Goal: Task Accomplishment & Management: Complete application form

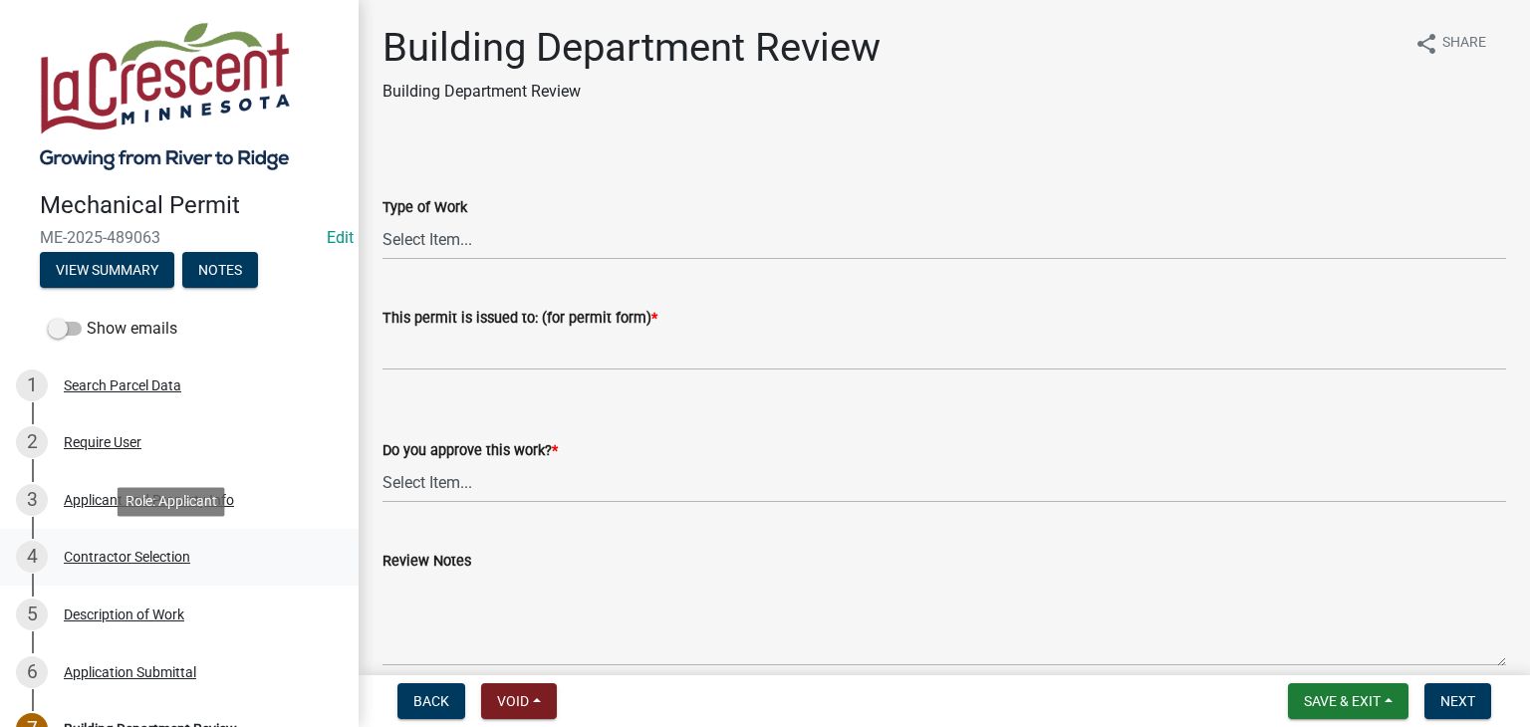
click at [137, 545] on div "4 Contractor Selection" at bounding box center [171, 557] width 311 height 32
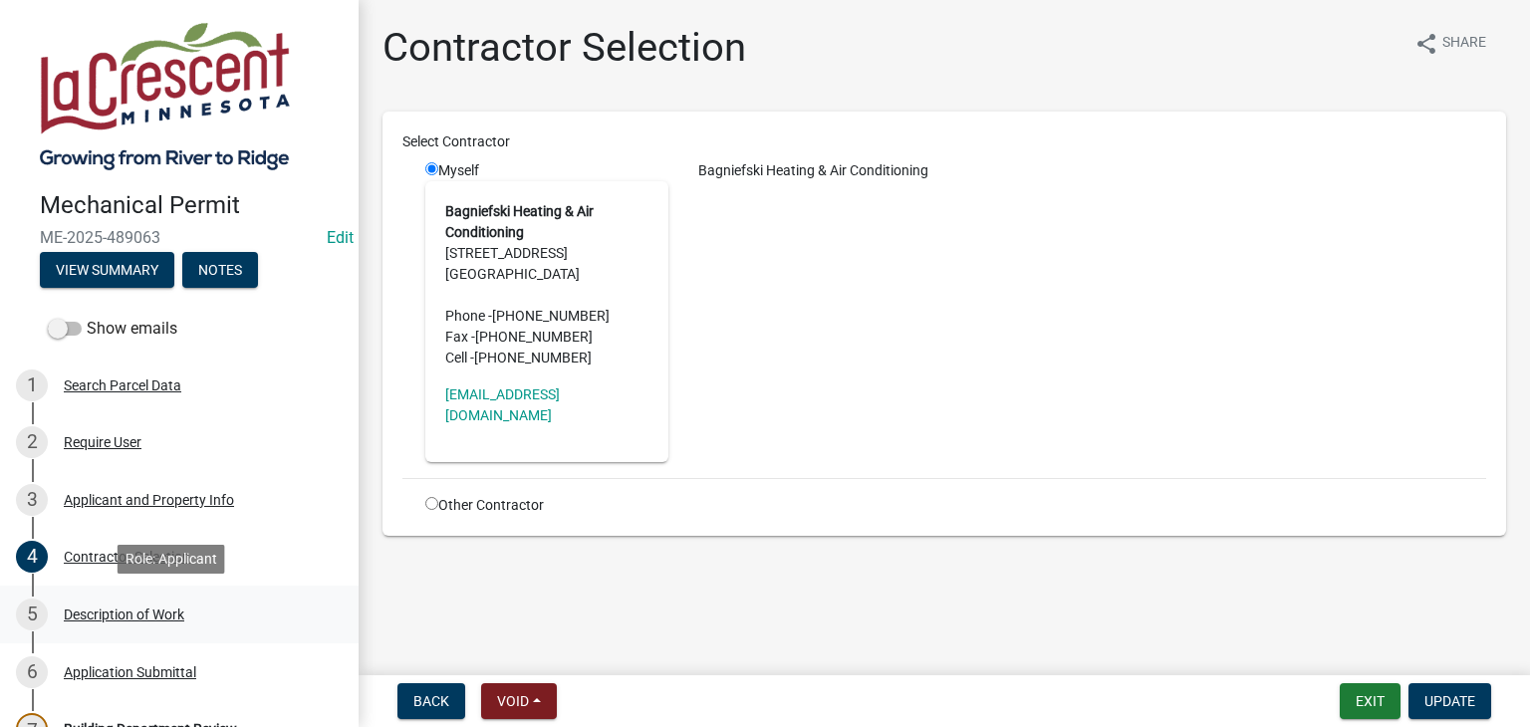
click at [135, 610] on div "Description of Work" at bounding box center [124, 615] width 121 height 14
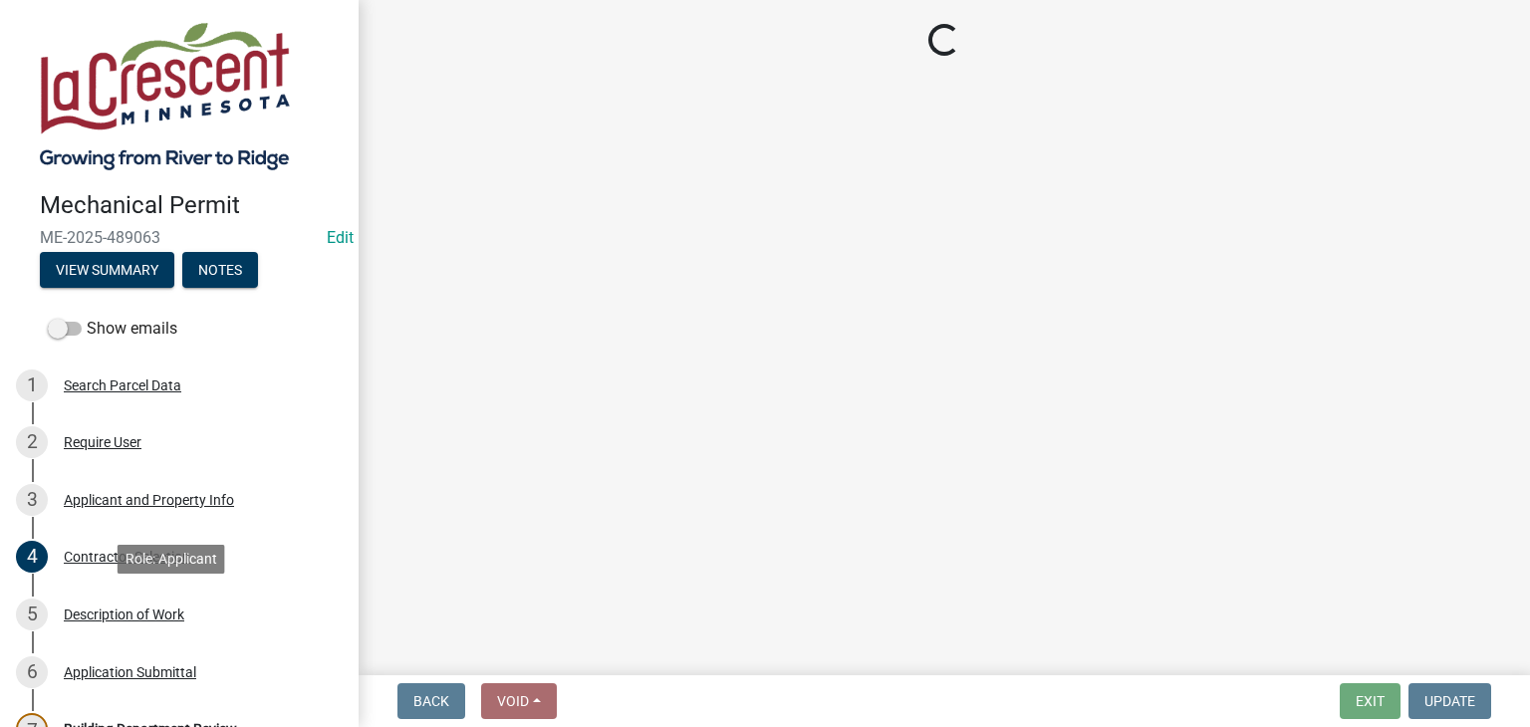
select select "ba376bc7-491f-4e2f-afbb-da92a65d87cf"
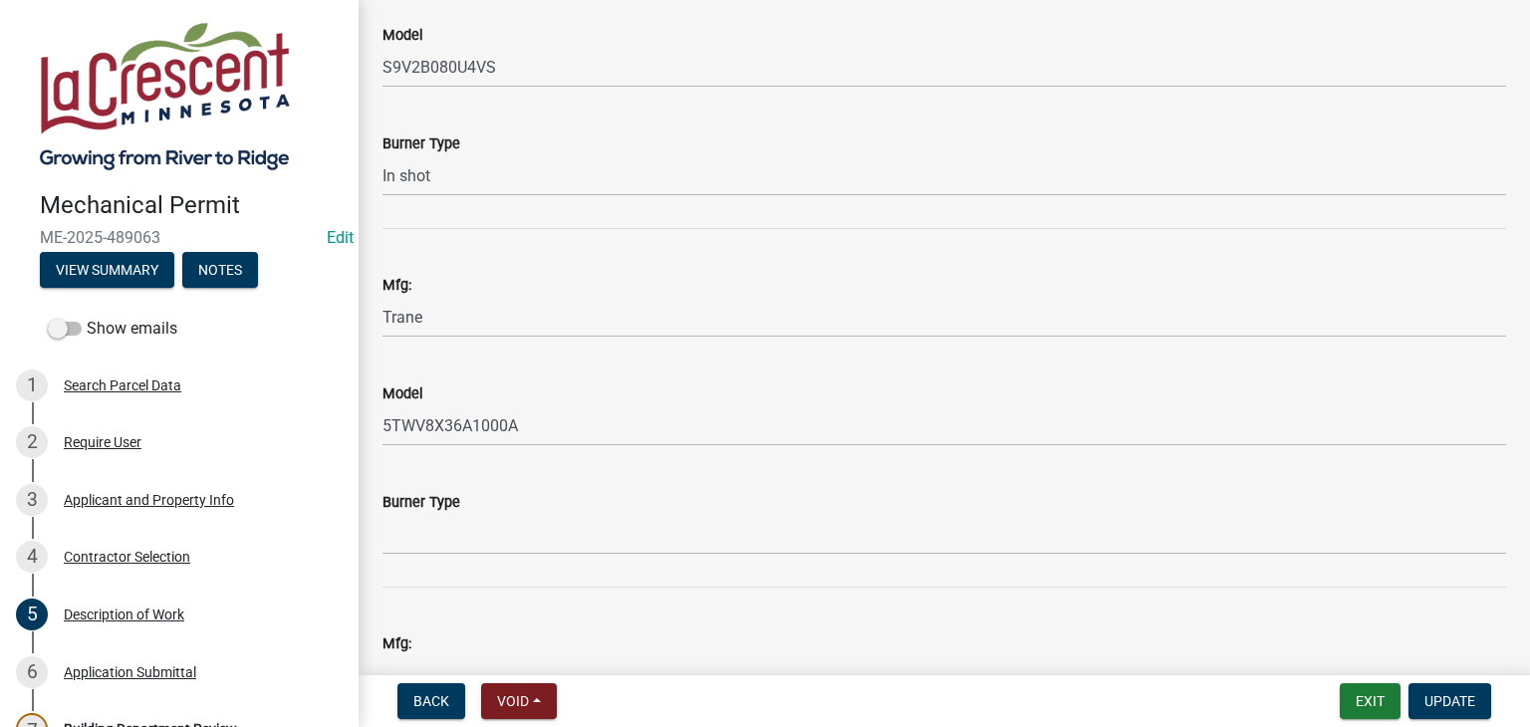
scroll to position [2855, 0]
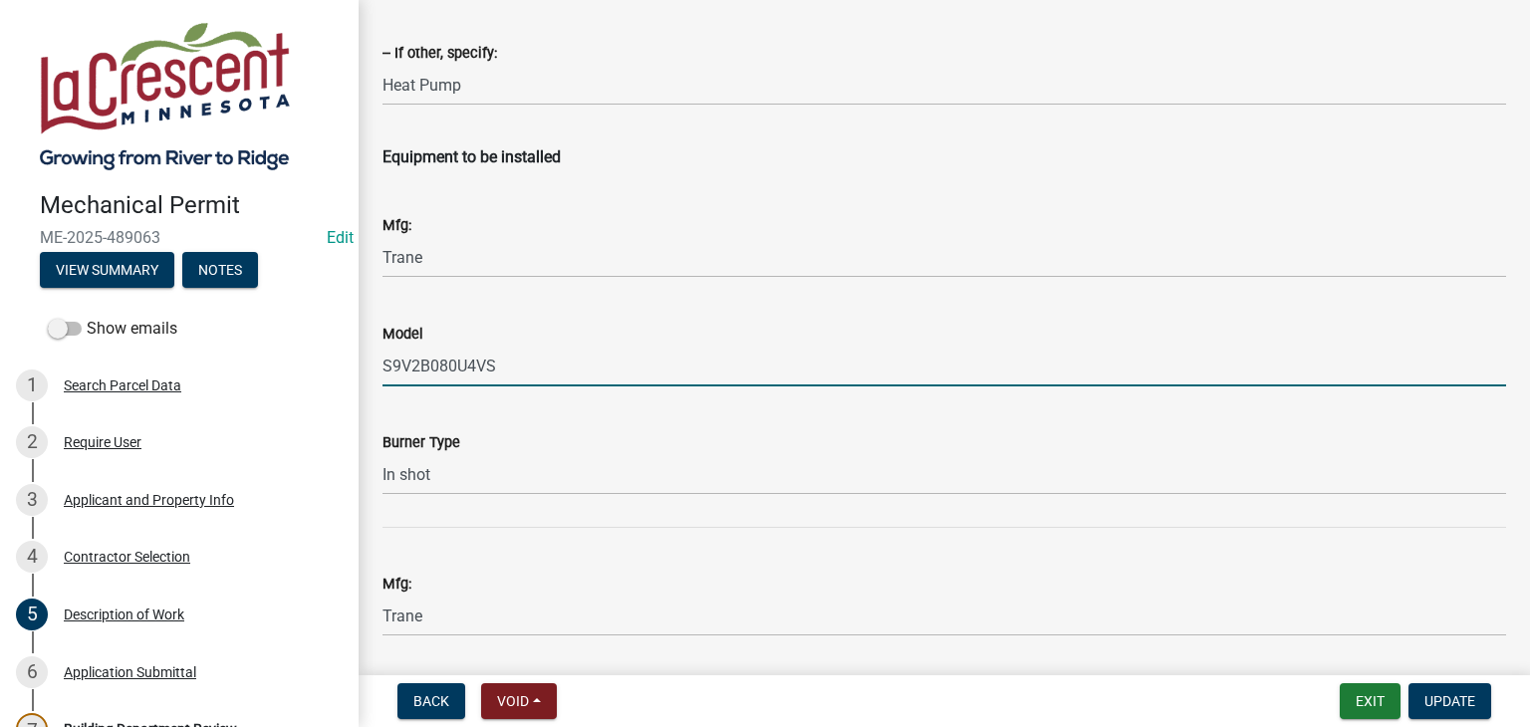
drag, startPoint x: 502, startPoint y: 366, endPoint x: 383, endPoint y: 372, distance: 119.7
click at [383, 372] on input "S9V2B080U4VS" at bounding box center [945, 366] width 1124 height 41
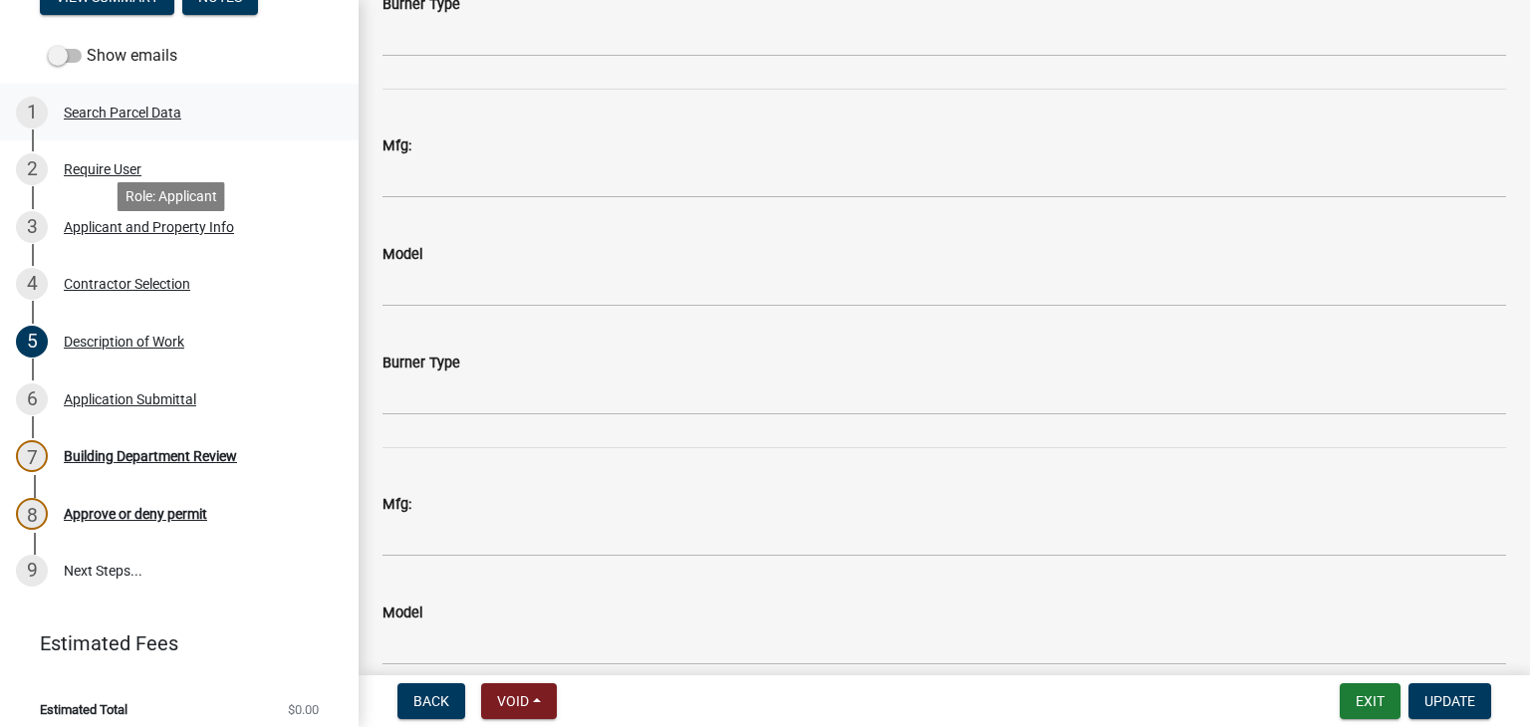
scroll to position [287, 0]
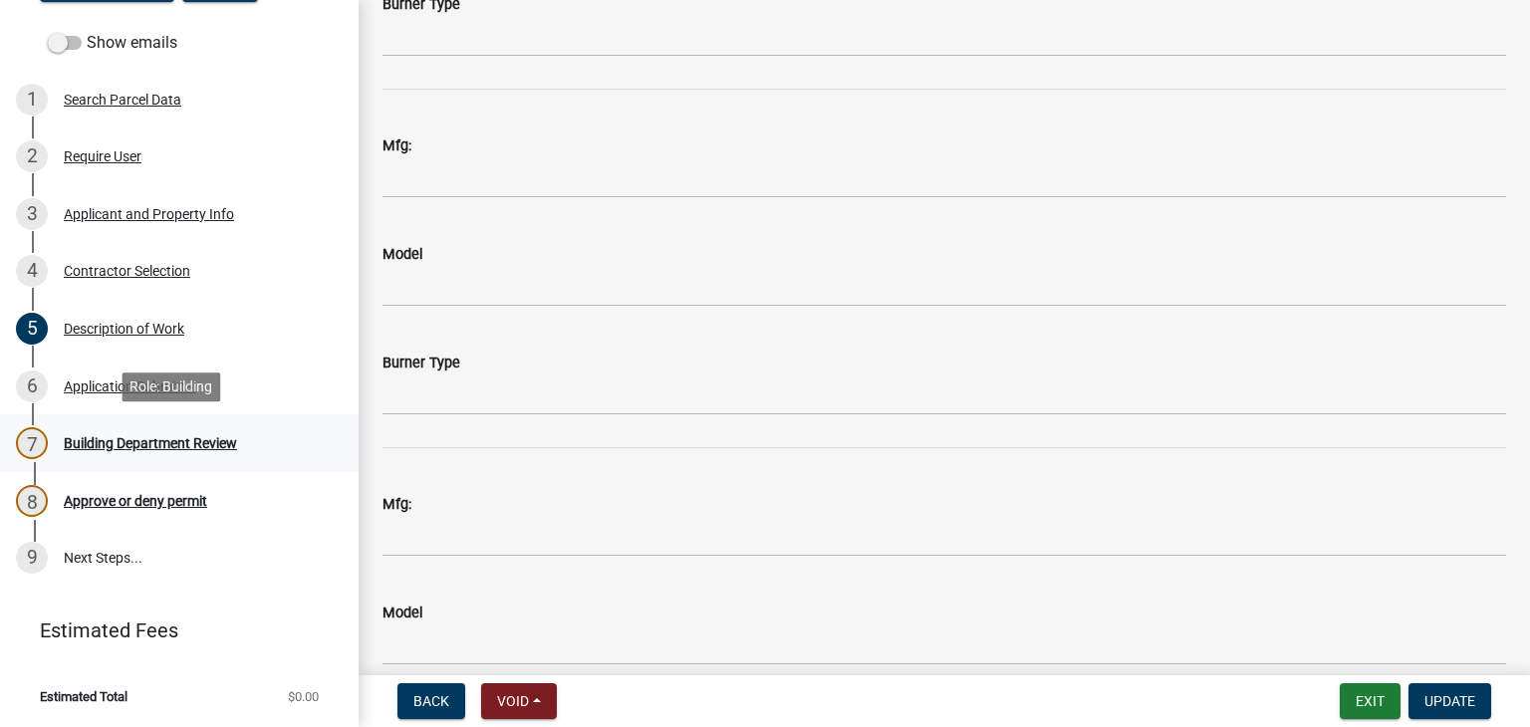
click at [172, 441] on div "Building Department Review" at bounding box center [150, 443] width 173 height 14
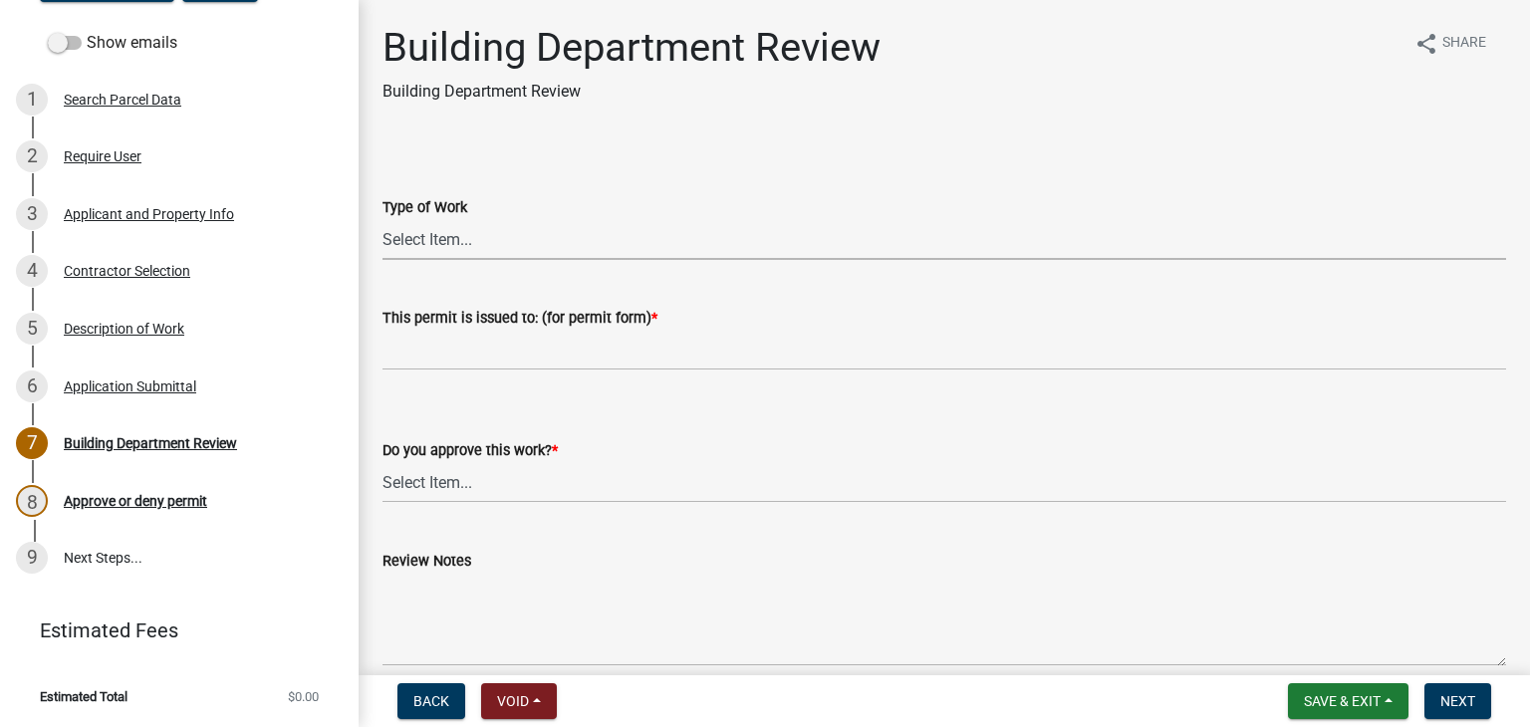
click at [412, 242] on select "Select Item... Furnace Gas Piping Other" at bounding box center [945, 239] width 1124 height 41
click at [383, 219] on select "Select Item... Furnace Gas Piping Other" at bounding box center [945, 239] width 1124 height 41
select select "70ef6d86-c8b6-4c91-84db-8f604e2bf80a"
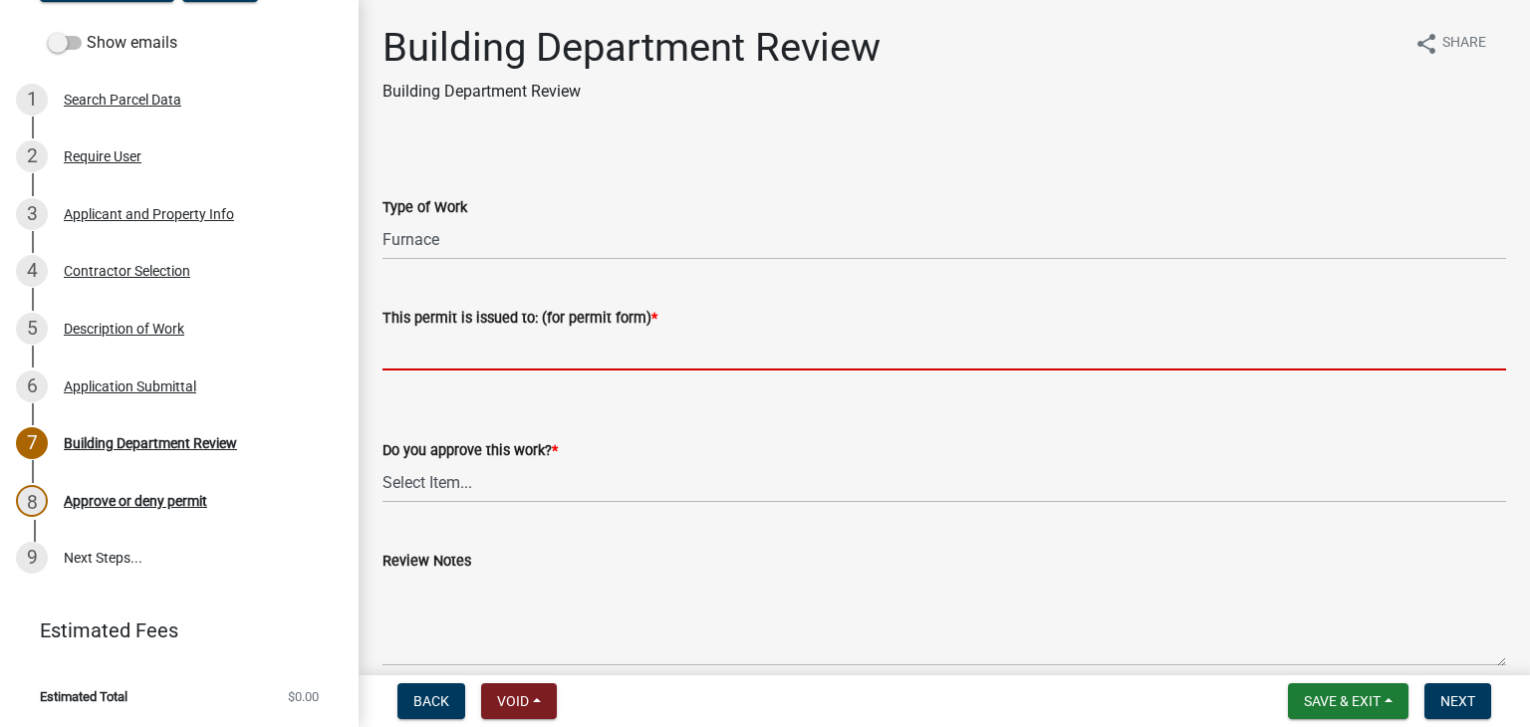
click at [430, 356] on input "This permit is issued to: (for permit form) *" at bounding box center [945, 350] width 1124 height 41
type input "Replace furnace"
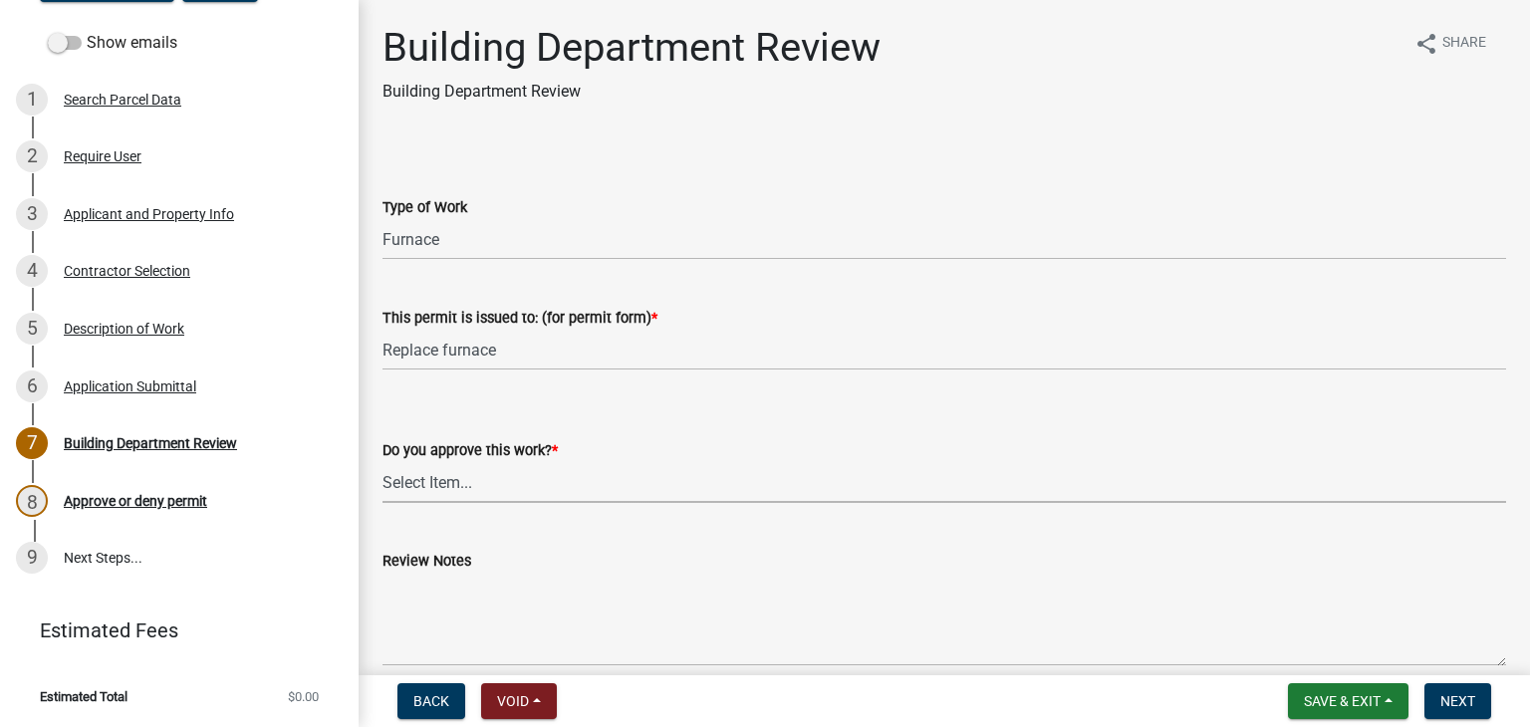
click at [419, 495] on select "Select Item... Yes No" at bounding box center [945, 482] width 1124 height 41
click at [383, 462] on select "Select Item... Yes No" at bounding box center [945, 482] width 1124 height 41
select select "37378350-7d0d-477f-82ec-8efafc5a58ee"
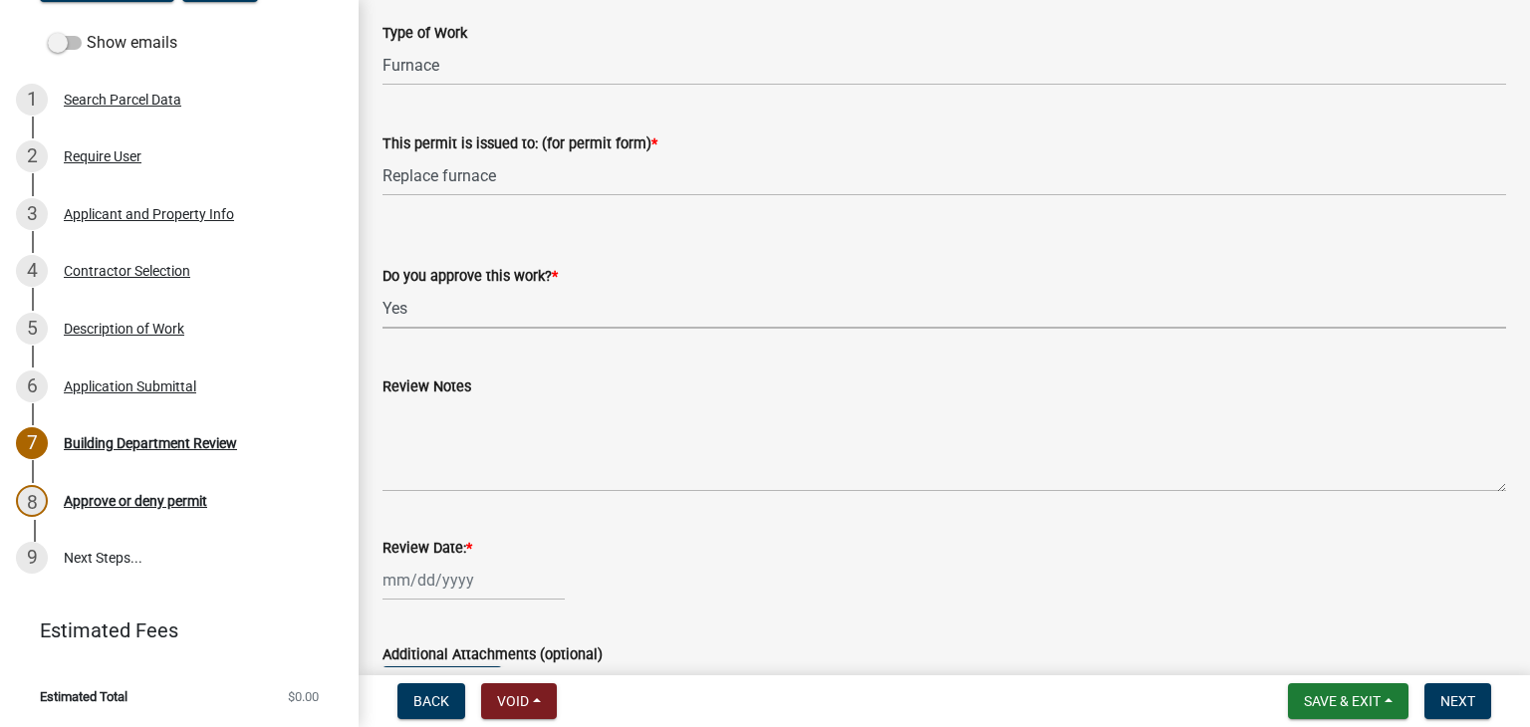
scroll to position [299, 0]
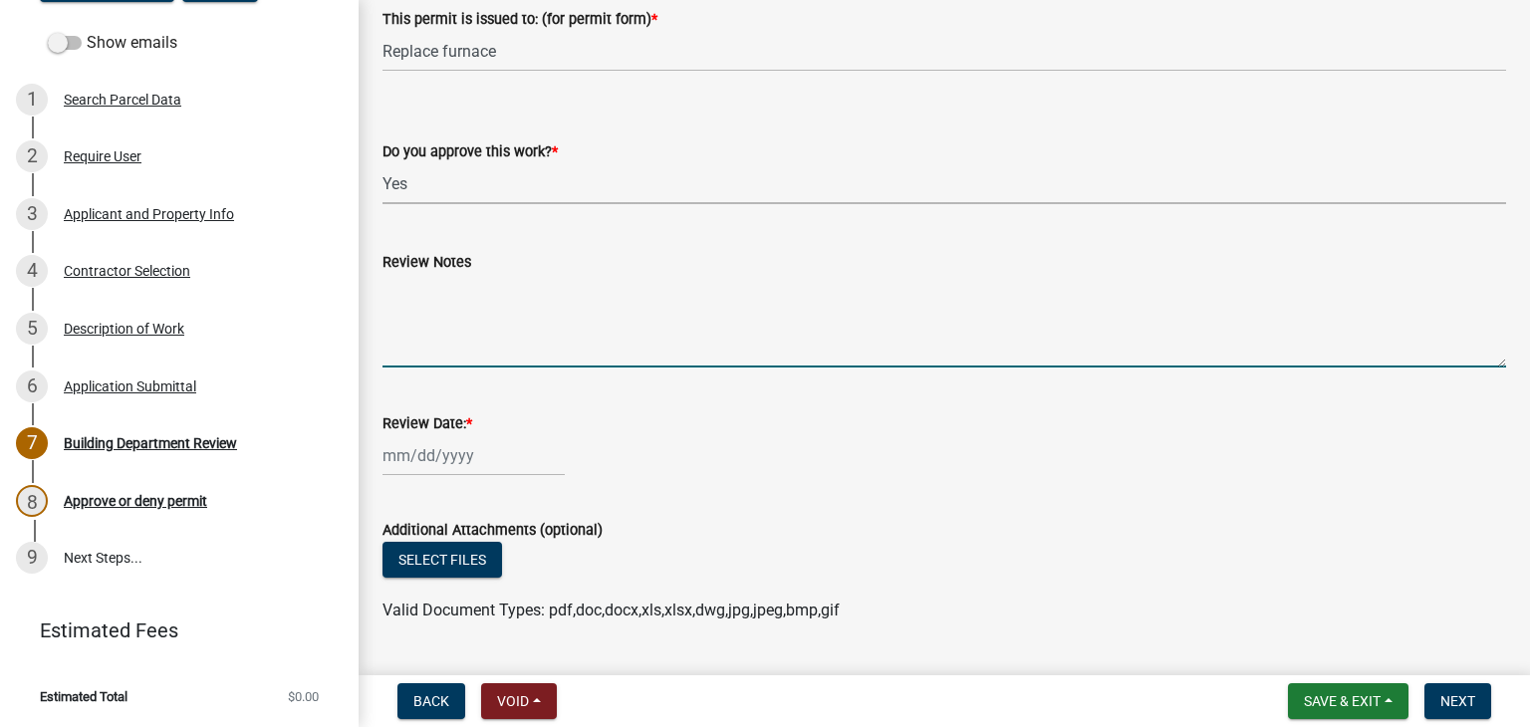
click at [459, 331] on textarea "Review Notes" at bounding box center [945, 321] width 1124 height 94
type textarea "Call for inspection"
click at [458, 448] on div at bounding box center [474, 455] width 182 height 41
select select "10"
select select "2025"
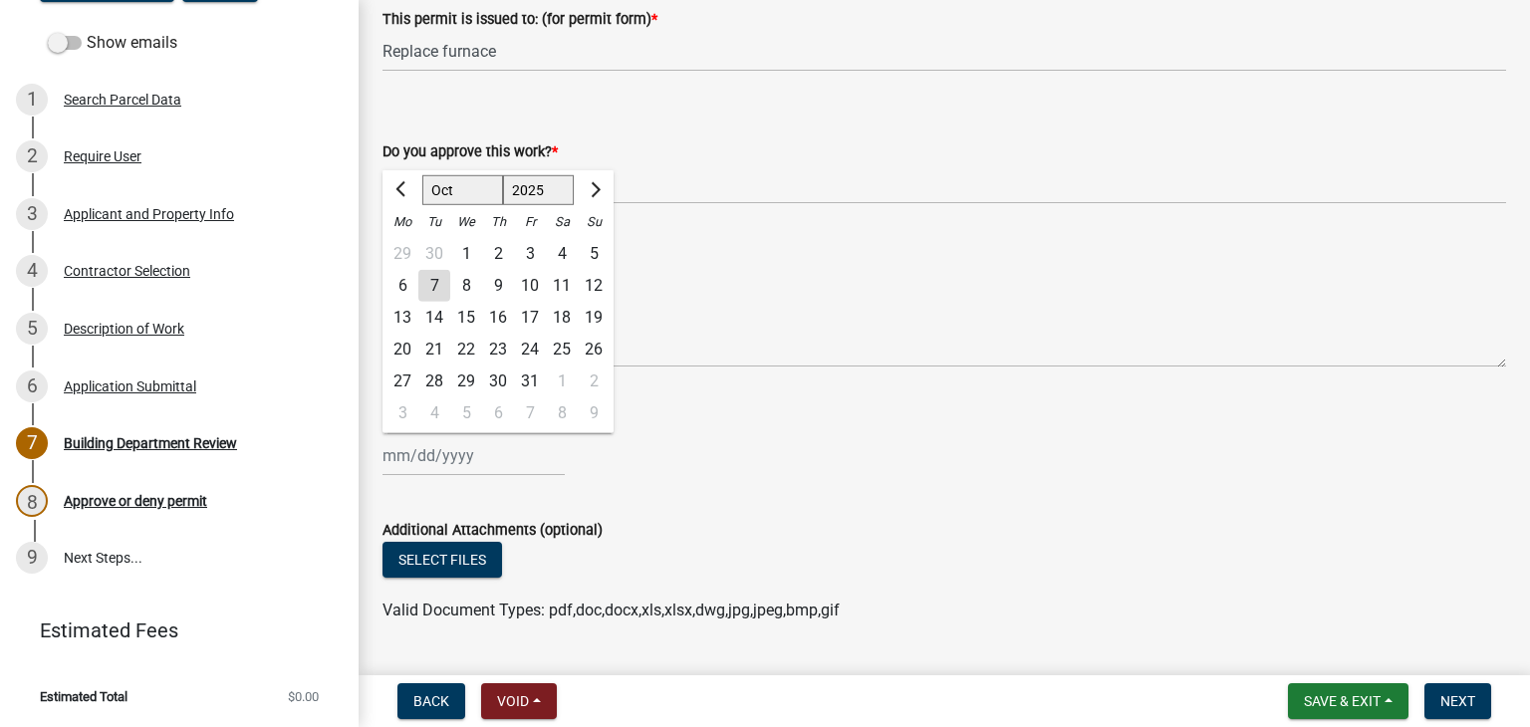
click at [435, 291] on div "7" at bounding box center [434, 286] width 32 height 32
type input "[DATE]"
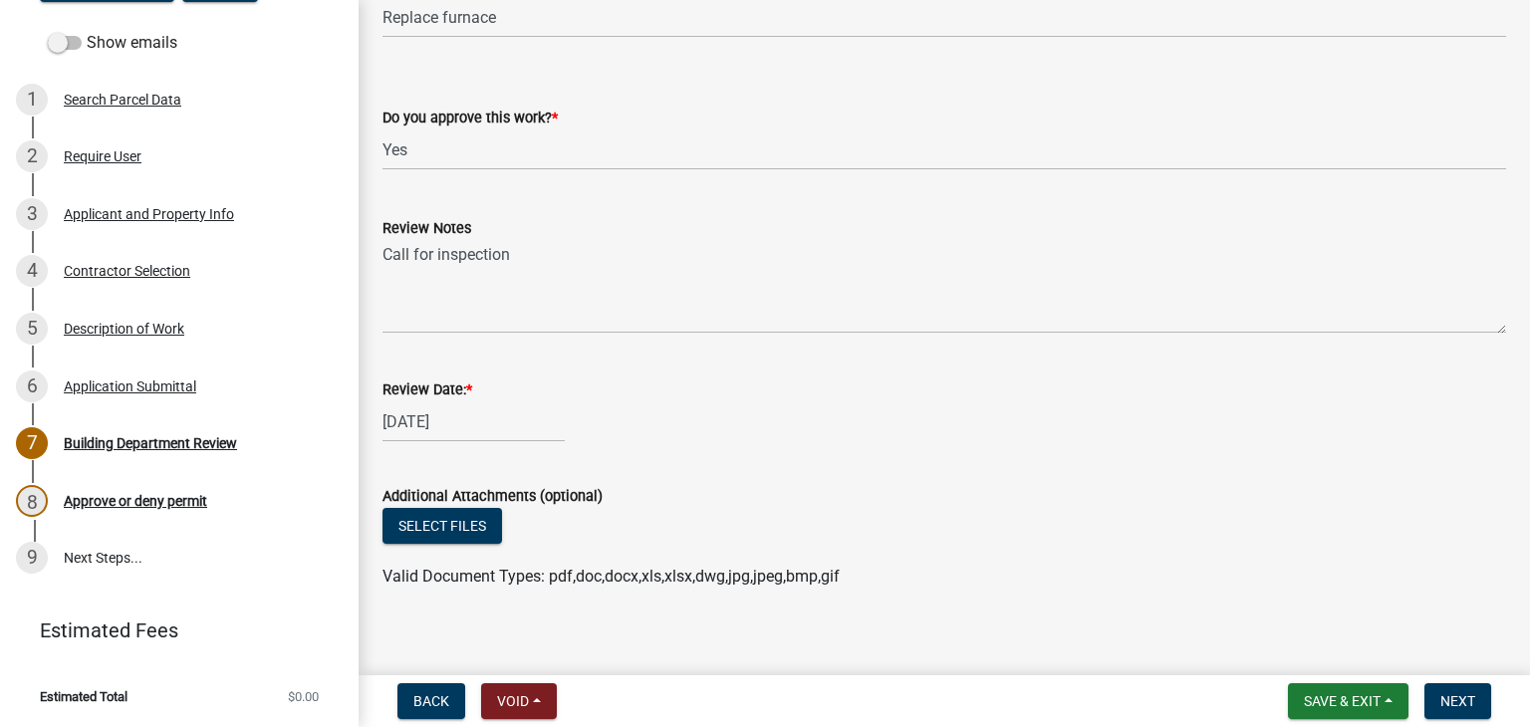
scroll to position [350, 0]
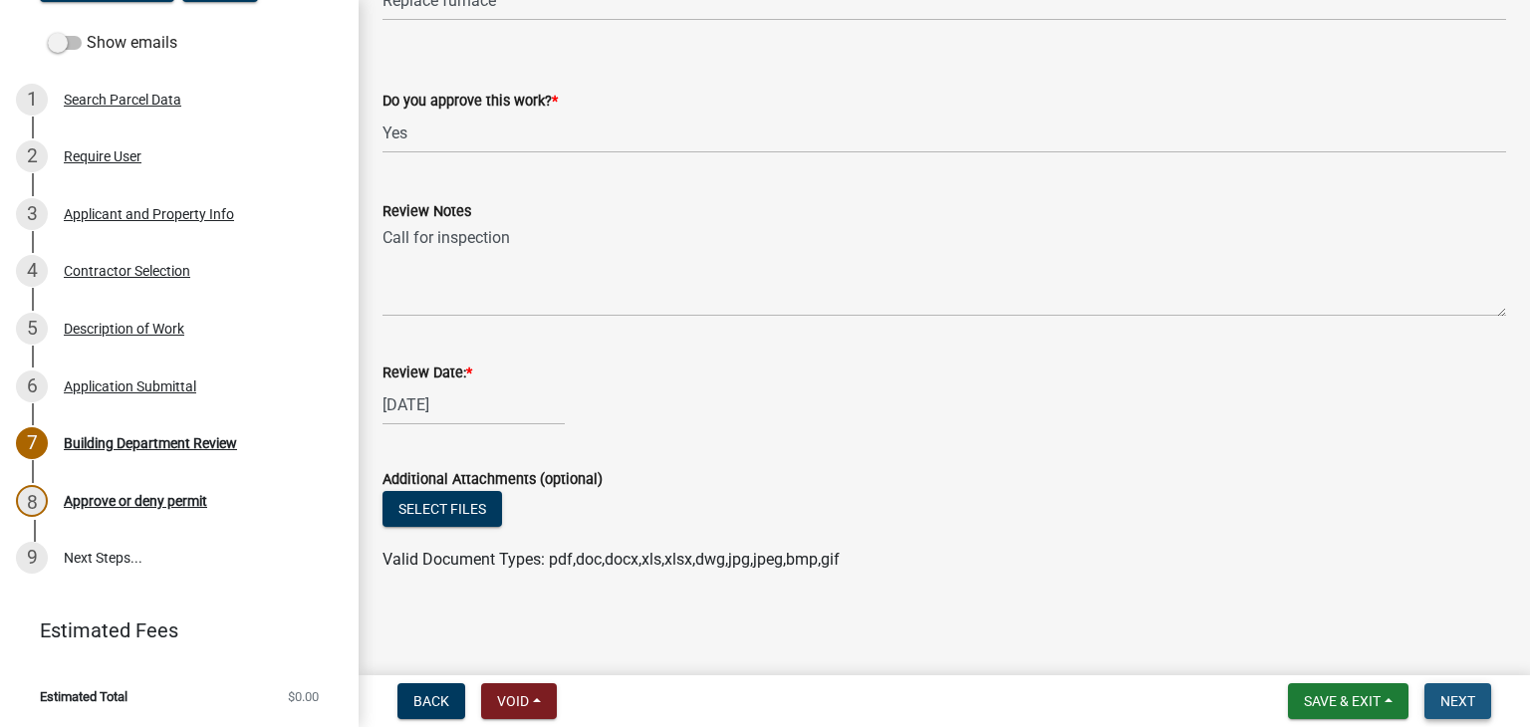
click at [1454, 705] on span "Next" at bounding box center [1458, 701] width 35 height 16
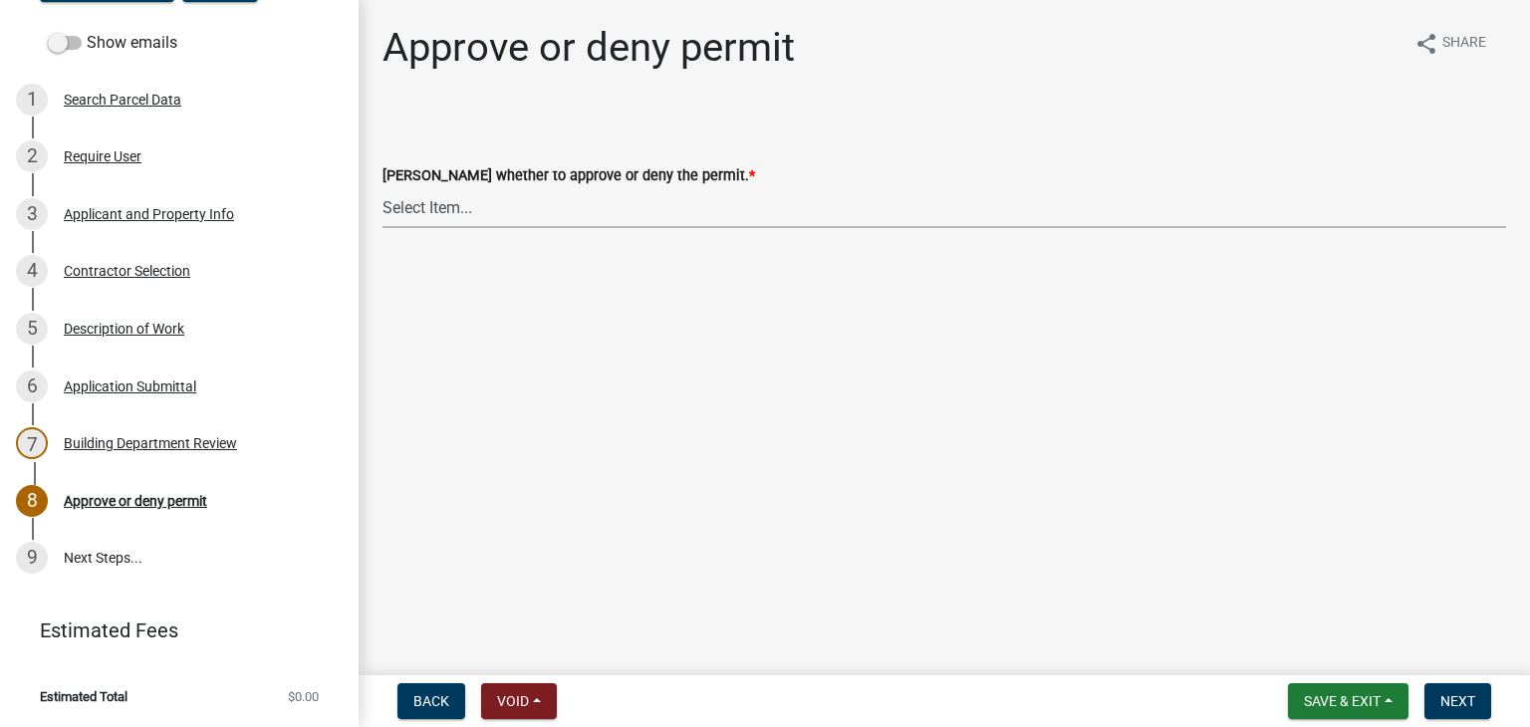
click at [440, 208] on select "Select Item... Approve Deny" at bounding box center [945, 207] width 1124 height 41
click at [383, 187] on select "Select Item... Approve Deny" at bounding box center [945, 207] width 1124 height 41
select select "88bf7e0c-75ff-4597-a627-4d225f4524a2"
click at [1451, 694] on span "Next" at bounding box center [1458, 701] width 35 height 16
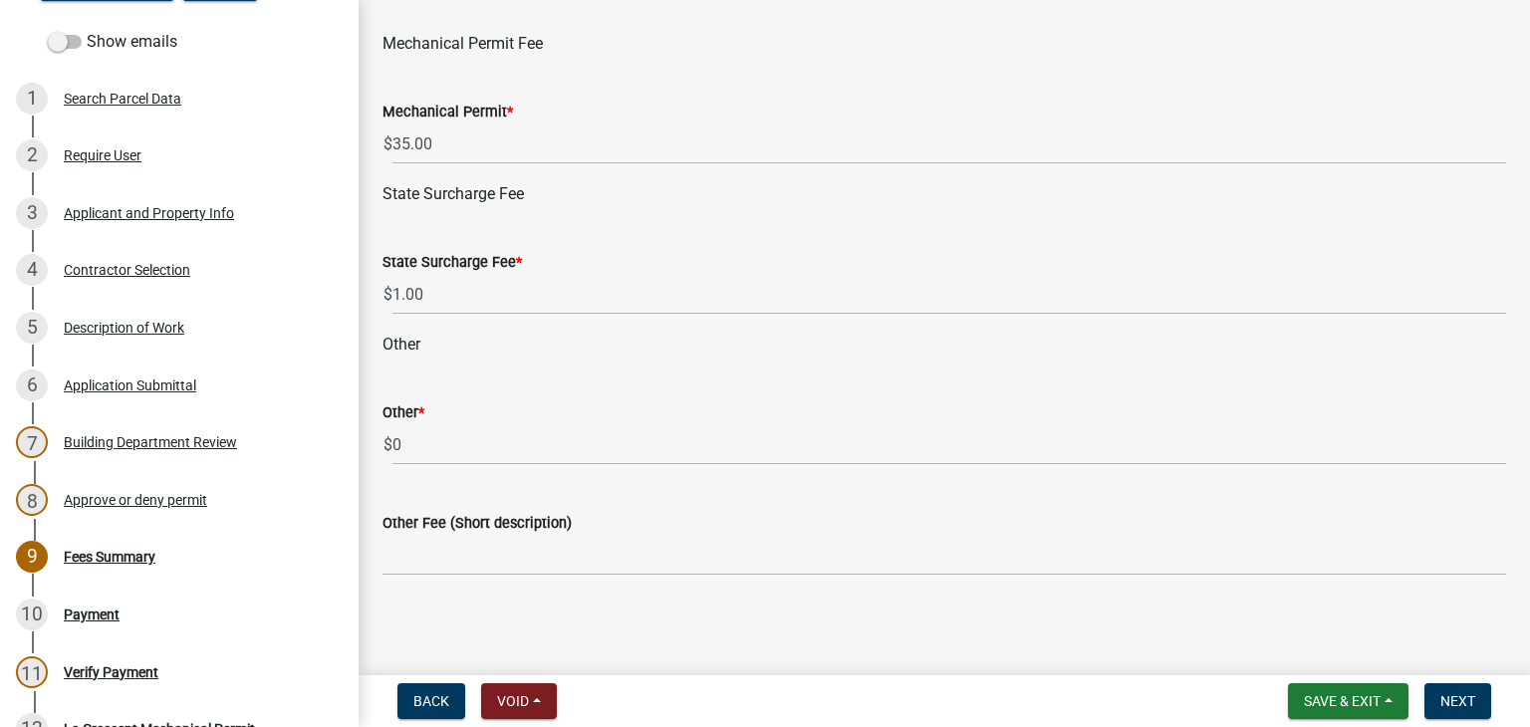
scroll to position [114, 0]
click at [1451, 706] on span "Next" at bounding box center [1458, 701] width 35 height 16
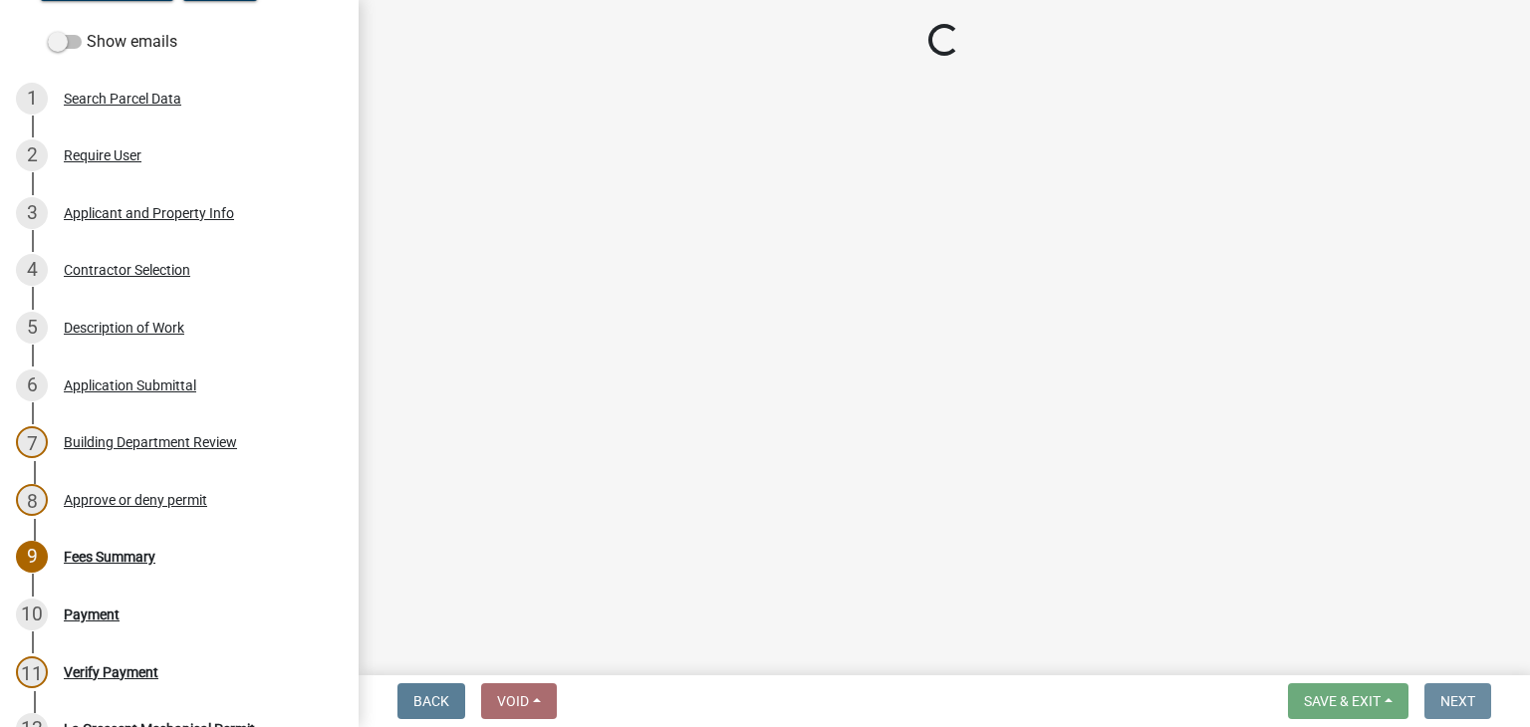
scroll to position [0, 0]
select select "3: 3"
